Goal: Navigation & Orientation: Find specific page/section

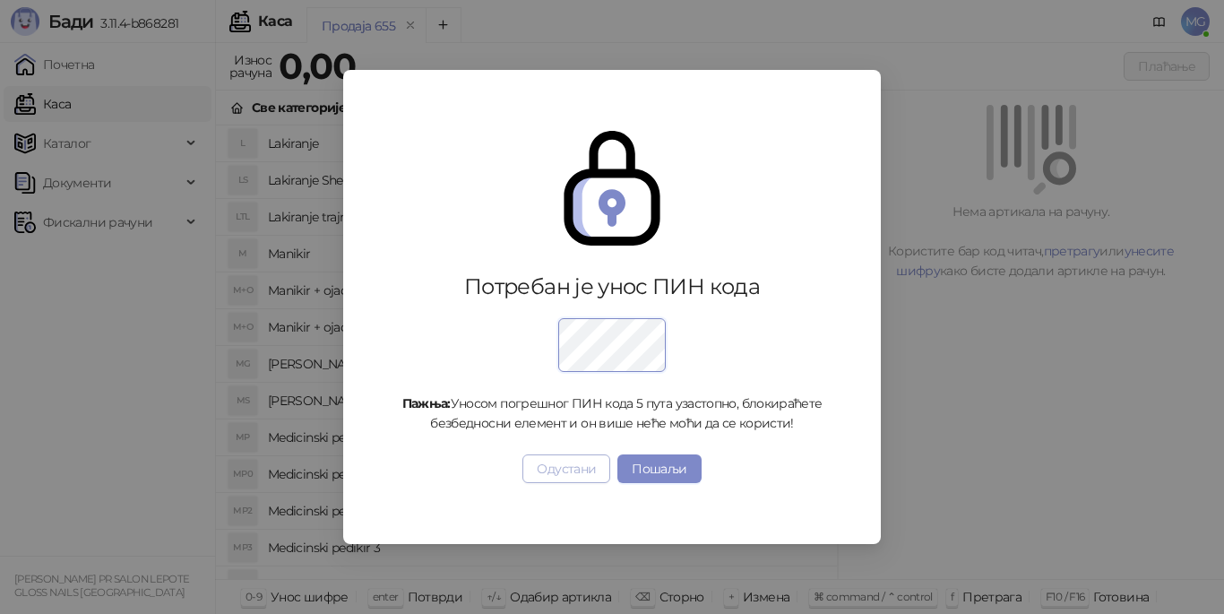
click at [595, 462] on button "Одустани" at bounding box center [566, 468] width 88 height 29
